Goal: Task Accomplishment & Management: Use online tool/utility

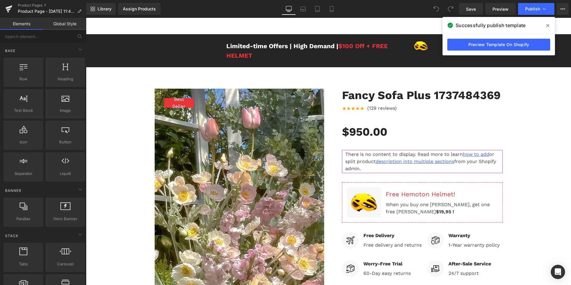
scroll to position [48, 0]
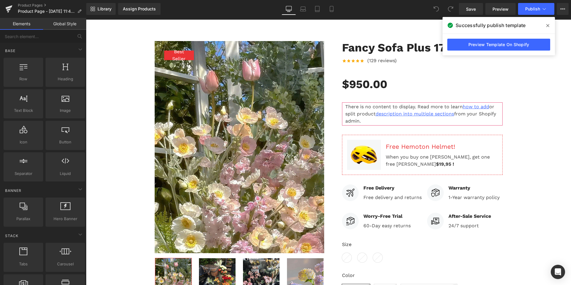
click at [547, 25] on icon at bounding box center [548, 25] width 3 height 5
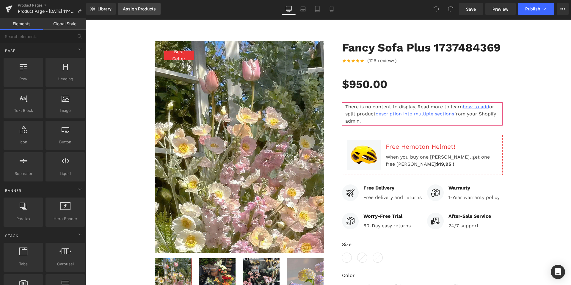
click at [147, 10] on div "Assign Products" at bounding box center [139, 9] width 33 height 5
click at [141, 11] on link "Assign Products" at bounding box center [139, 9] width 43 height 12
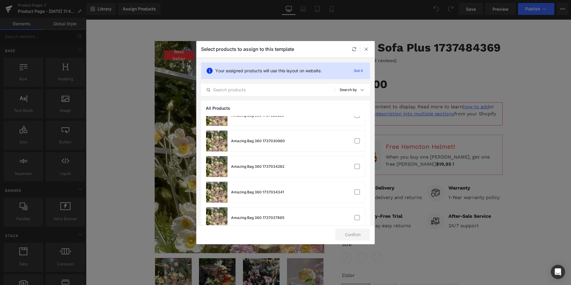
scroll to position [0, 0]
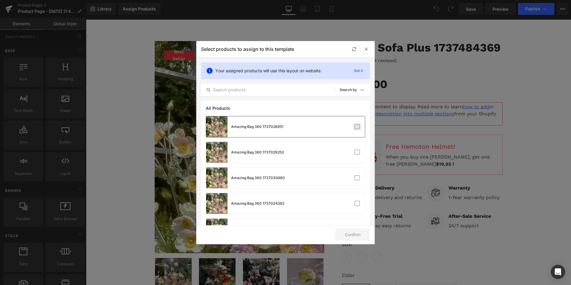
click at [355, 125] on label at bounding box center [357, 126] width 5 height 5
click at [357, 127] on input "checkbox" at bounding box center [357, 127] width 0 height 0
click at [354, 90] on p "Search by" at bounding box center [348, 90] width 17 height 4
click at [322, 107] on p "All Products" at bounding box center [334, 106] width 24 height 5
click at [221, 107] on span "All Products" at bounding box center [218, 108] width 24 height 5
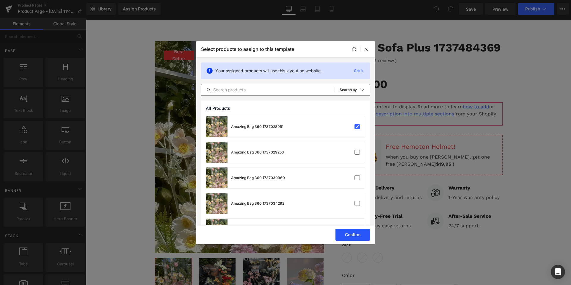
click at [347, 237] on button "Confirm" at bounding box center [353, 235] width 35 height 12
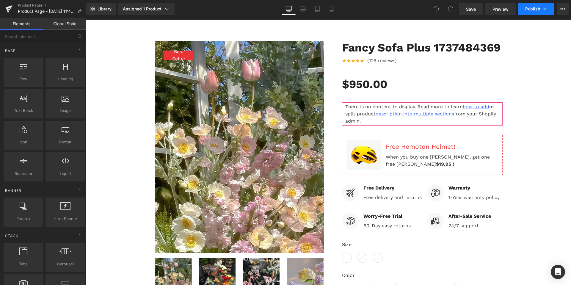
click at [521, 11] on button "Publish" at bounding box center [536, 9] width 36 height 12
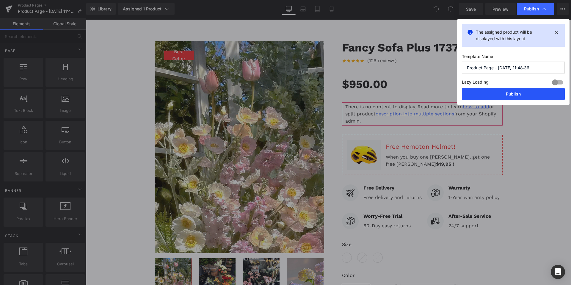
click at [488, 93] on button "Publish" at bounding box center [513, 94] width 103 height 12
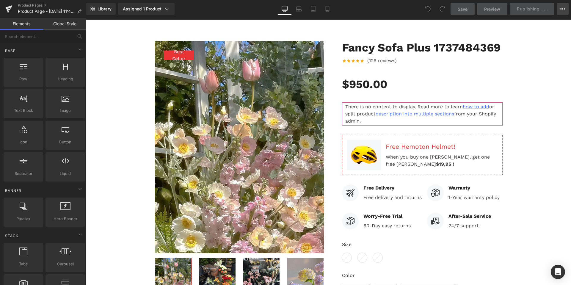
click at [565, 8] on icon at bounding box center [563, 9] width 5 height 5
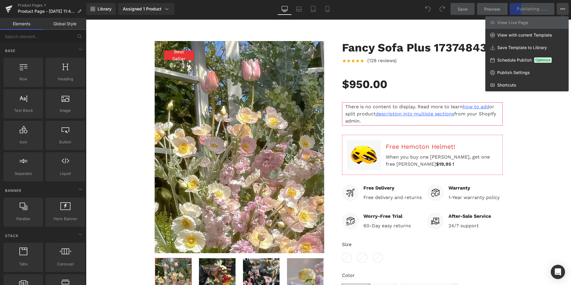
click at [377, 16] on div "Library Assigned 1 Product Product Preview Amazing Bag 360 1737028951 Manage as…" at bounding box center [328, 9] width 485 height 18
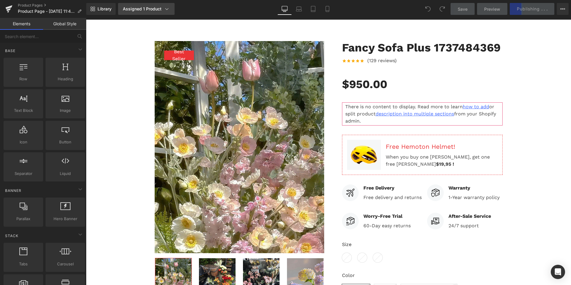
click at [143, 7] on div "Assigned 1 Product" at bounding box center [146, 9] width 47 height 6
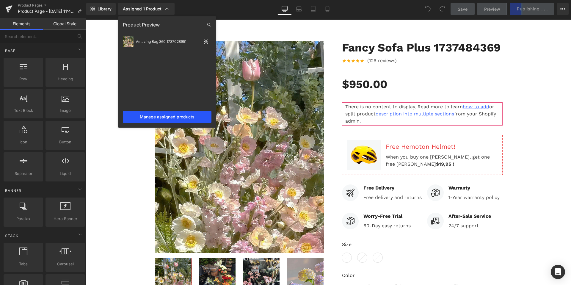
click at [169, 116] on div "Manage assigned products" at bounding box center [167, 117] width 89 height 12
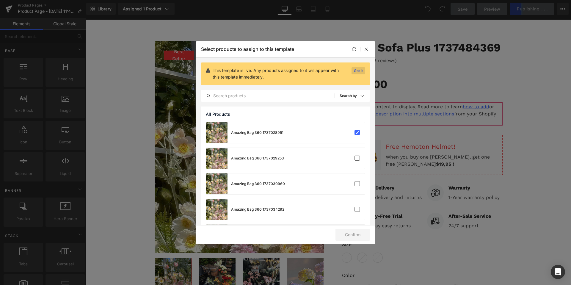
click at [360, 74] on p "Got it" at bounding box center [359, 70] width 14 height 7
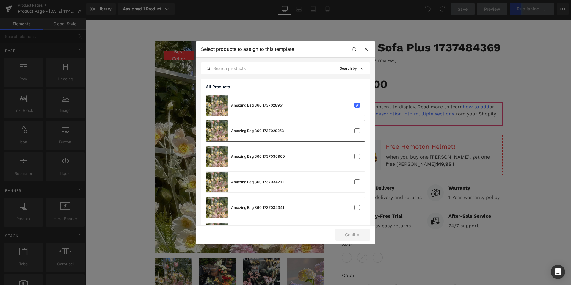
click at [353, 135] on div "Amazing Bag 360 1737029253" at bounding box center [285, 130] width 159 height 21
click at [353, 73] on div "Sort: Search by" at bounding box center [355, 68] width 30 height 12
click at [344, 98] on p "Shopify Collections" at bounding box center [341, 97] width 39 height 5
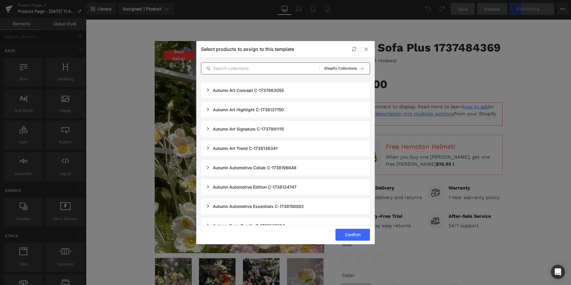
scroll to position [245, 0]
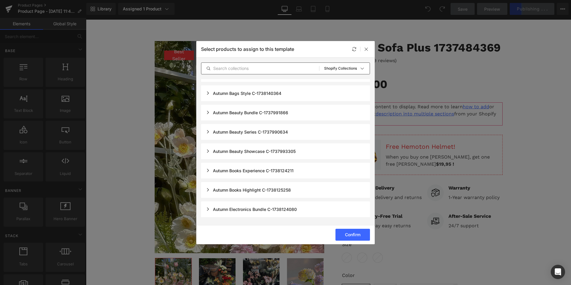
click at [206, 210] on div "Autumn Electronics Bundle C-1738124080" at bounding box center [251, 209] width 91 height 5
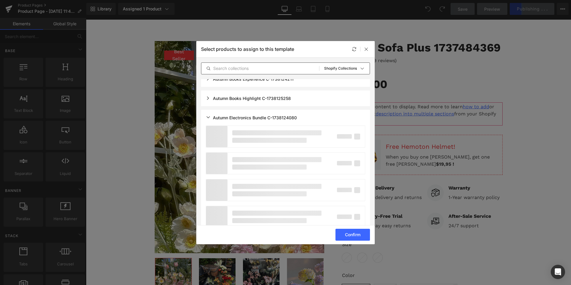
scroll to position [352, 0]
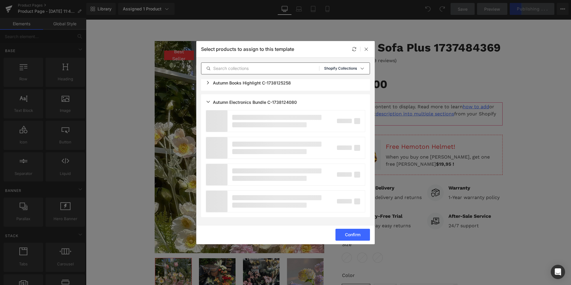
click at [327, 69] on p "Shopify Collections" at bounding box center [340, 68] width 33 height 4
click at [321, 48] on div "Select products to assign to this template" at bounding box center [285, 49] width 179 height 16
click at [352, 51] on div at bounding box center [354, 49] width 7 height 7
